Goal: Find specific page/section: Find specific page/section

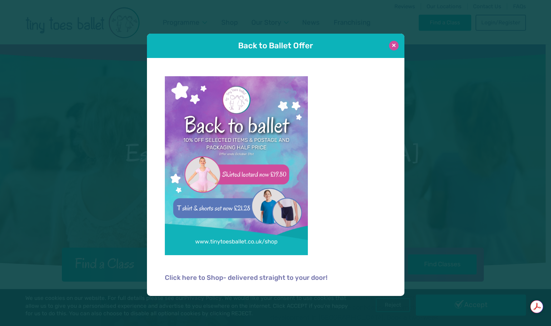
click at [396, 48] on button at bounding box center [394, 46] width 10 height 10
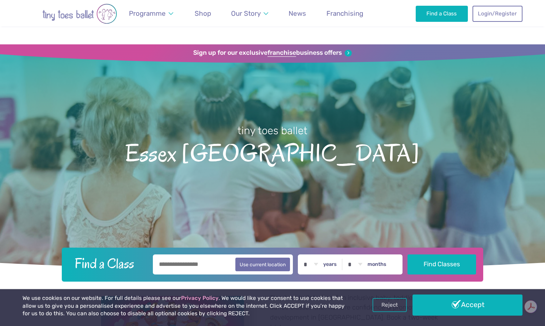
scroll to position [107, 0]
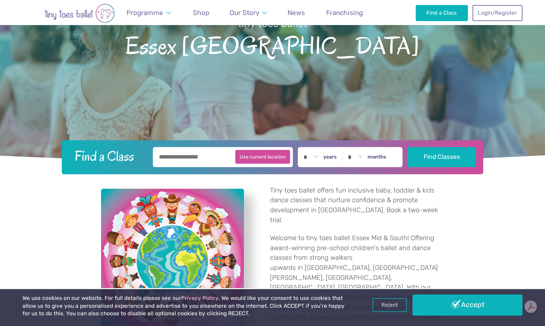
click at [284, 162] on button "Use current location" at bounding box center [263, 157] width 55 height 14
type input "**********"
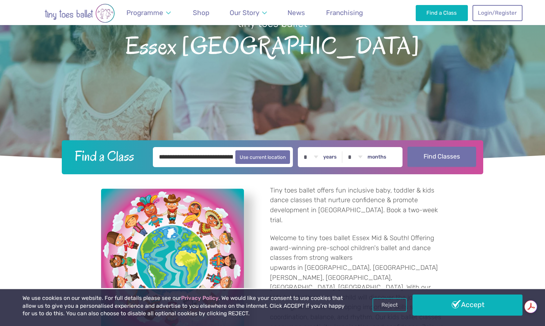
click at [451, 154] on button "Find Classes" at bounding box center [442, 157] width 69 height 20
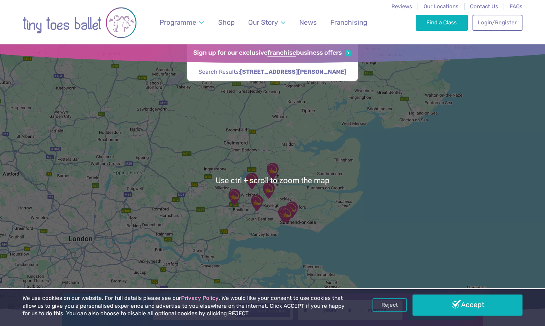
click at [272, 174] on img "Champions Manor Hall" at bounding box center [273, 171] width 18 height 18
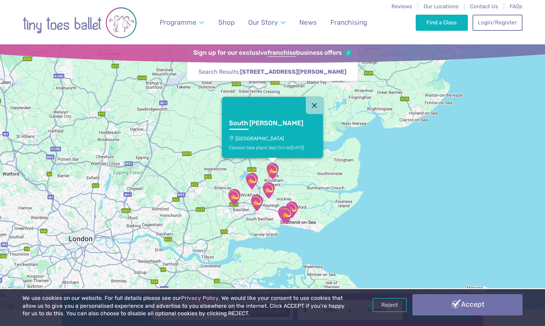
click at [488, 304] on link "Accept" at bounding box center [468, 304] width 110 height 21
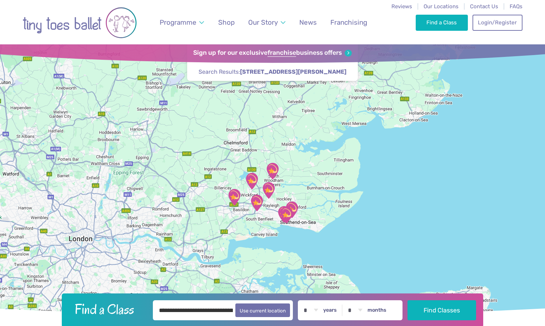
click at [271, 169] on img "Champions Manor Hall" at bounding box center [273, 171] width 18 height 18
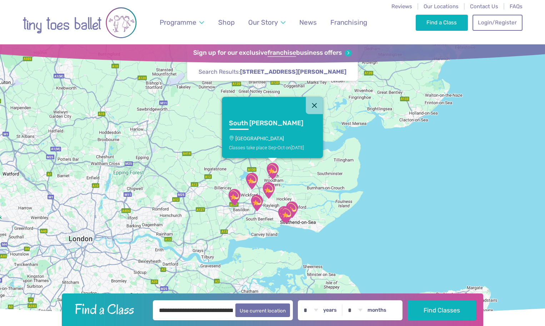
click at [262, 138] on p "[GEOGRAPHIC_DATA]" at bounding box center [272, 138] width 87 height 6
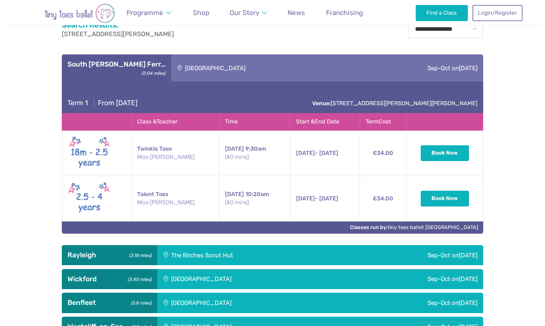
scroll to position [355, 0]
